Goal: Transaction & Acquisition: Register for event/course

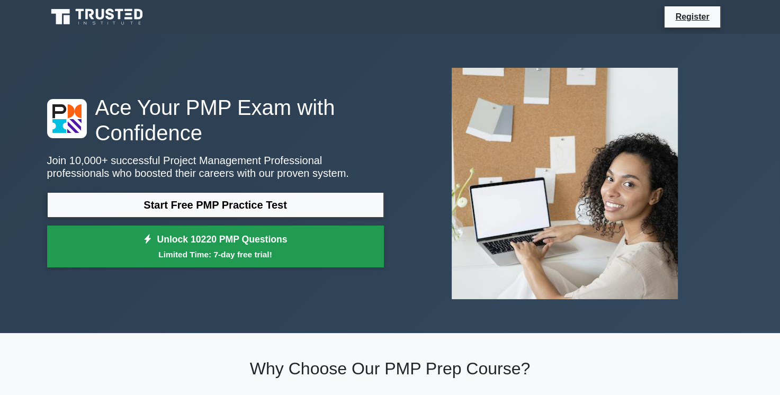
click at [236, 258] on small "Limited Time: 7-day free trial!" at bounding box center [215, 254] width 310 height 12
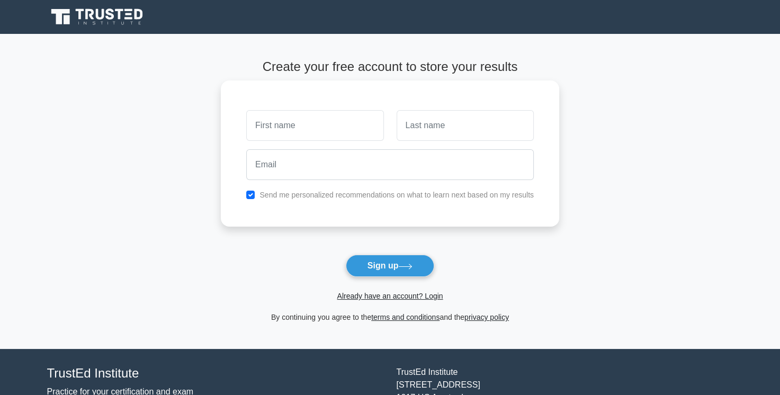
click at [325, 130] on input "text" at bounding box center [314, 125] width 137 height 31
type input "[PERSON_NAME]"
click at [423, 127] on input "text" at bounding box center [465, 125] width 137 height 31
type input "Chaabani"
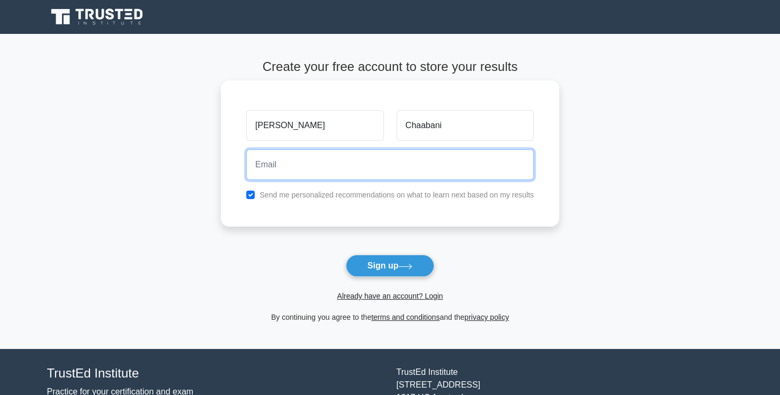
click at [375, 168] on input "email" at bounding box center [390, 164] width 288 height 31
type input "[EMAIL_ADDRESS][DOMAIN_NAME]"
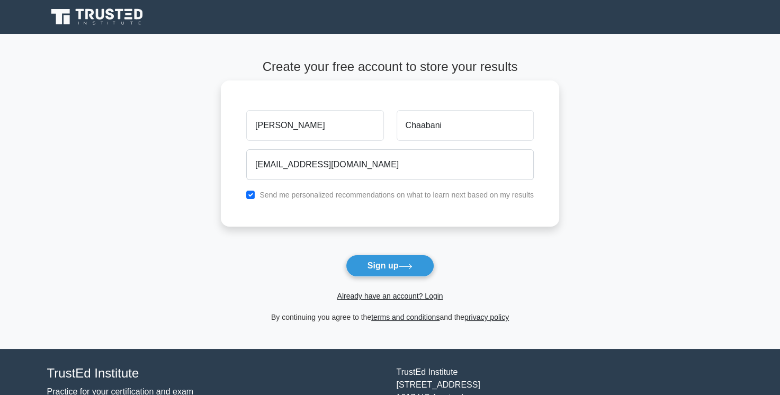
click at [303, 197] on label "Send me personalized recommendations on what to learn next based on my results" at bounding box center [397, 195] width 274 height 8
click at [263, 194] on label "Send me personalized recommendations on what to learn next based on my results" at bounding box center [397, 195] width 274 height 8
click at [242, 198] on div "Send me personalized recommendations on what to learn next based on my results" at bounding box center [390, 195] width 300 height 13
click at [250, 198] on input "checkbox" at bounding box center [250, 195] width 8 height 8
checkbox input "false"
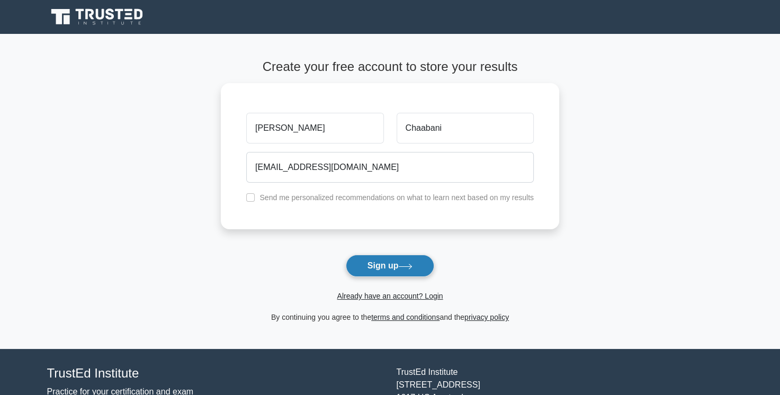
click at [369, 264] on button "Sign up" at bounding box center [390, 266] width 89 height 22
